Goal: Navigation & Orientation: Find specific page/section

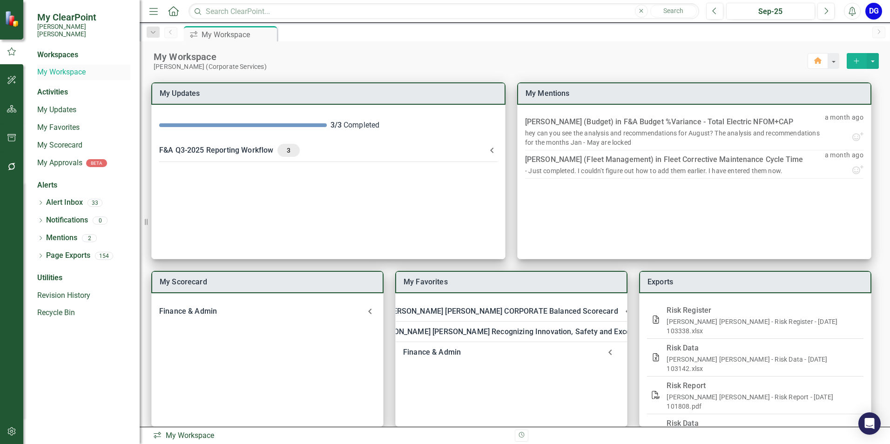
click at [61, 67] on link "My Workspace" at bounding box center [83, 72] width 93 height 11
click at [13, 106] on icon "button" at bounding box center [12, 108] width 10 height 7
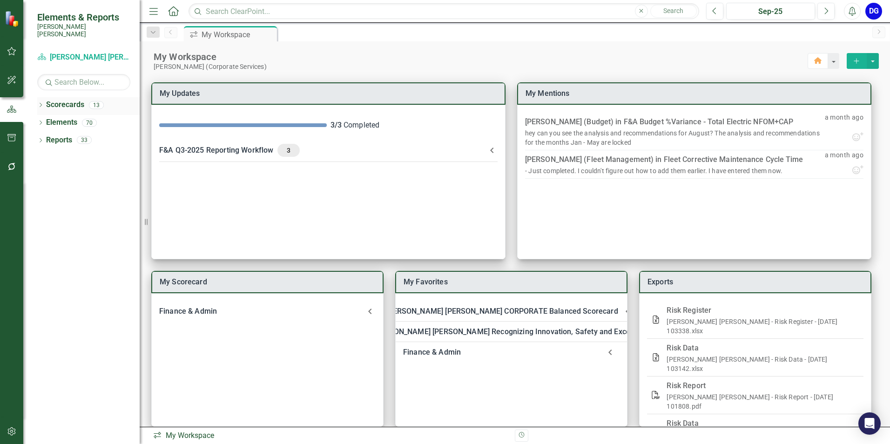
click at [41, 102] on div "Dropdown" at bounding box center [40, 106] width 7 height 8
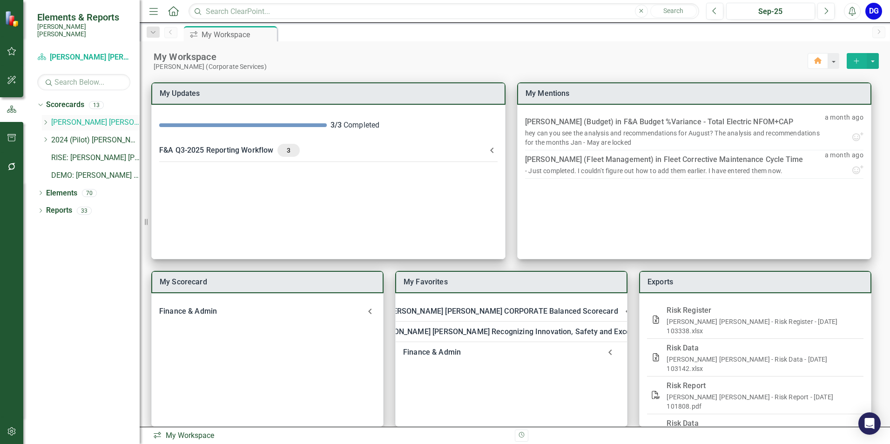
click at [44, 120] on icon "Dropdown" at bounding box center [45, 123] width 7 height 6
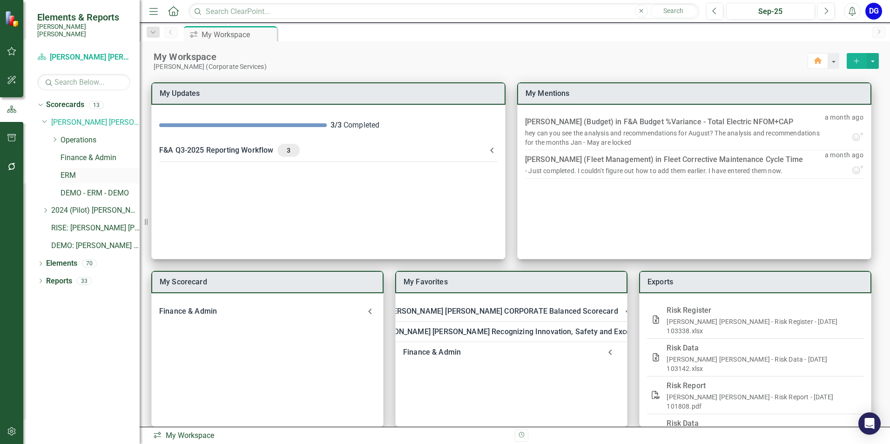
click at [68, 170] on link "ERM" at bounding box center [100, 175] width 79 height 11
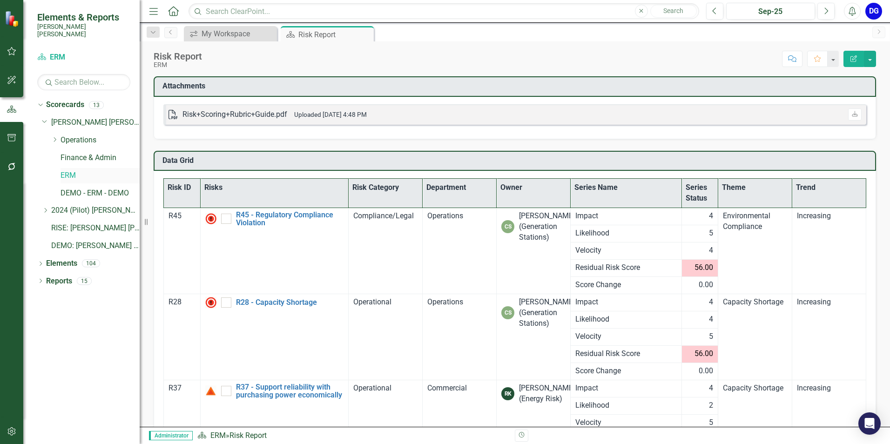
click at [70, 170] on link "ERM" at bounding box center [100, 175] width 79 height 11
click at [205, 115] on div "Risk+Scoring+Rubric+Guide.pdf" at bounding box center [234, 114] width 105 height 11
click at [242, 436] on div "Risk Report" at bounding box center [248, 435] width 37 height 9
click at [72, 188] on link "DEMO - ERM - DEMO" at bounding box center [100, 193] width 79 height 11
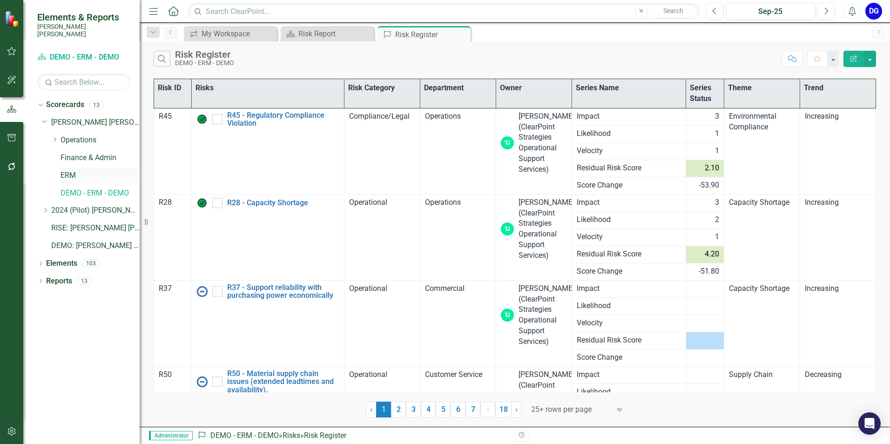
click at [73, 170] on link "ERM" at bounding box center [100, 175] width 79 height 11
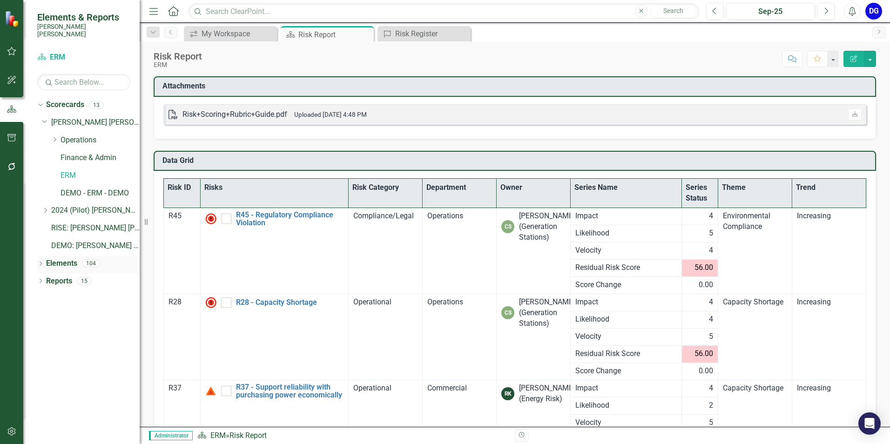
click at [41, 262] on icon at bounding box center [41, 264] width 2 height 4
click at [68, 346] on link "Risk Risk" at bounding box center [64, 351] width 27 height 11
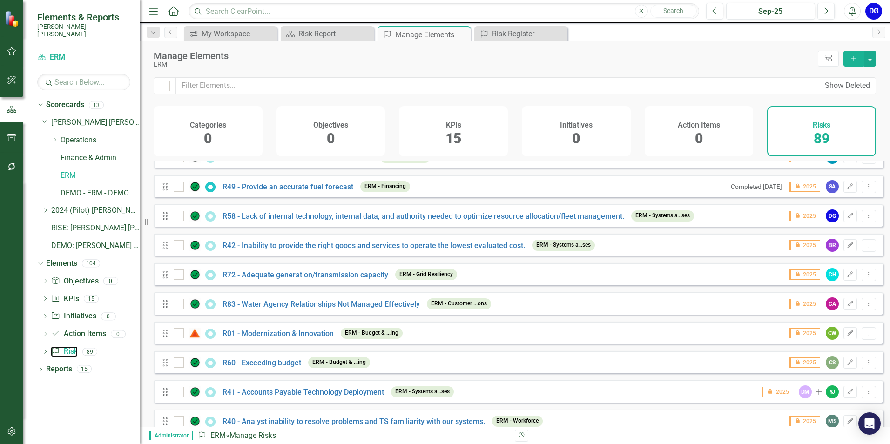
scroll to position [1327, 0]
